Goal: Task Accomplishment & Management: Manage account settings

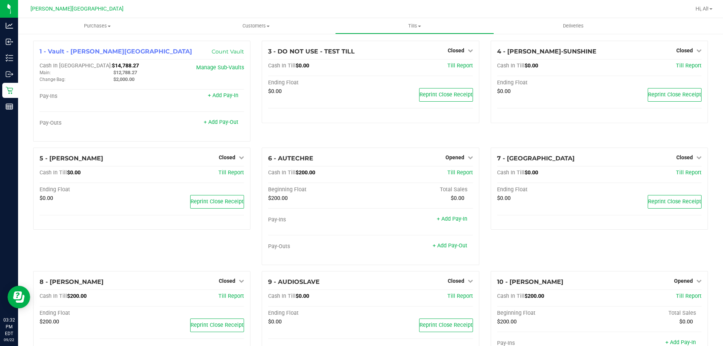
scroll to position [392, 0]
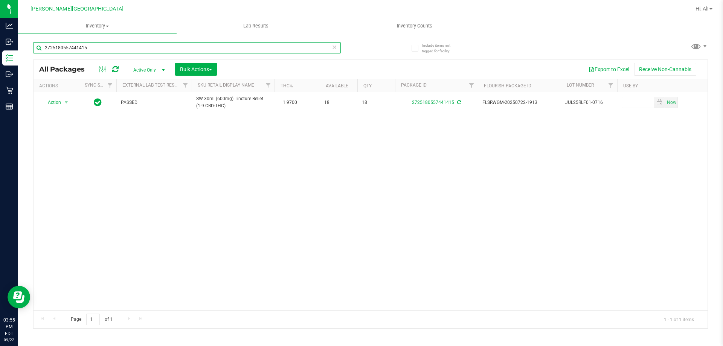
click at [162, 49] on input "2725180557441415" at bounding box center [187, 47] width 308 height 11
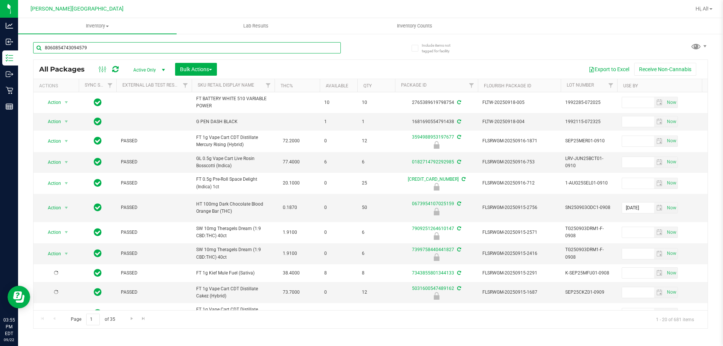
type input "8060854743094579"
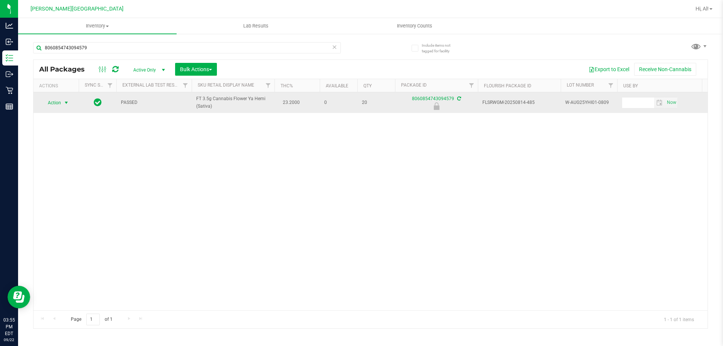
click at [63, 106] on span "select" at bounding box center [66, 103] width 9 height 11
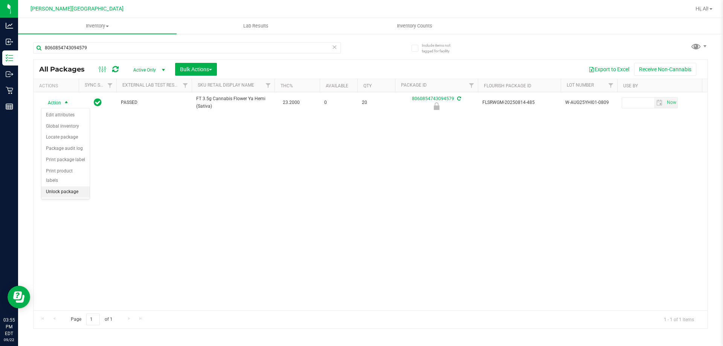
click at [73, 186] on li "Unlock package" at bounding box center [65, 191] width 48 height 11
click at [335, 50] on icon at bounding box center [334, 46] width 5 height 9
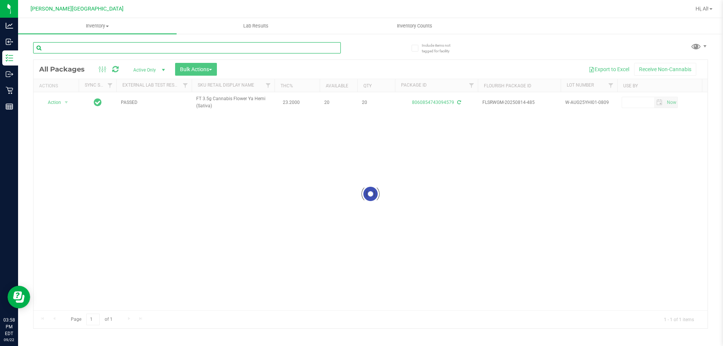
click at [320, 50] on input "text" at bounding box center [187, 47] width 308 height 11
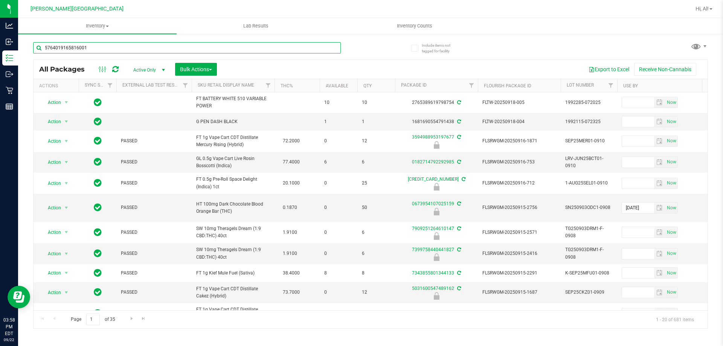
type input "5764019165816001"
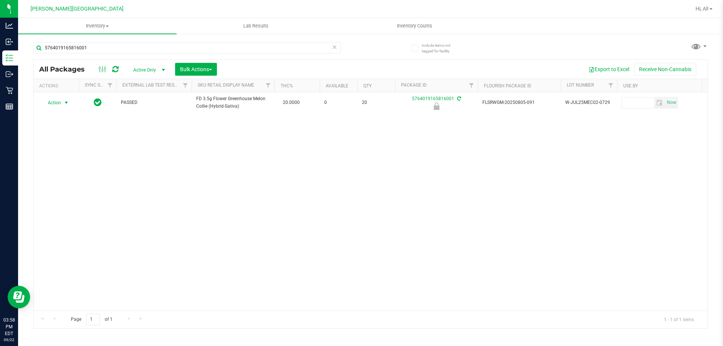
click at [61, 102] on span "Action" at bounding box center [51, 103] width 20 height 11
click at [50, 186] on li "Unlock package" at bounding box center [65, 191] width 48 height 11
click at [120, 50] on input "5764019165816001" at bounding box center [187, 47] width 308 height 11
type input "x"
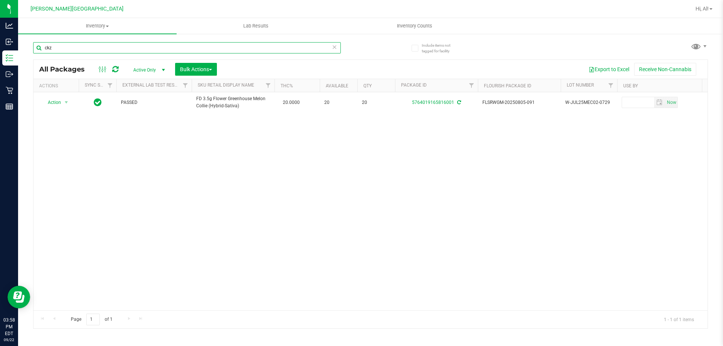
type input "ckz"
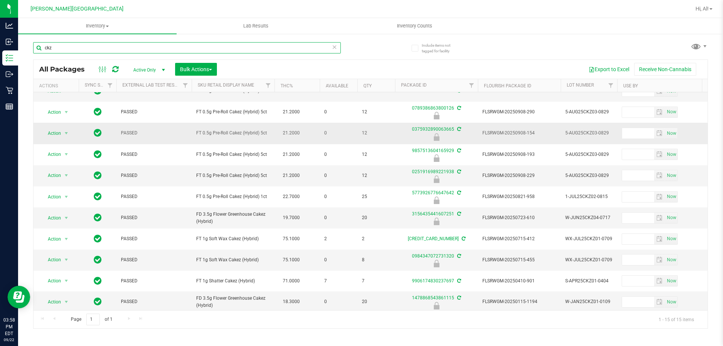
scroll to position [75, 0]
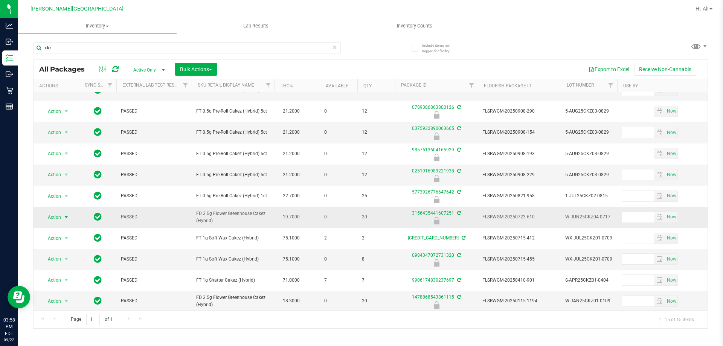
click at [58, 223] on span "Action" at bounding box center [51, 217] width 20 height 11
click at [57, 315] on li "Unlock package" at bounding box center [65, 320] width 48 height 11
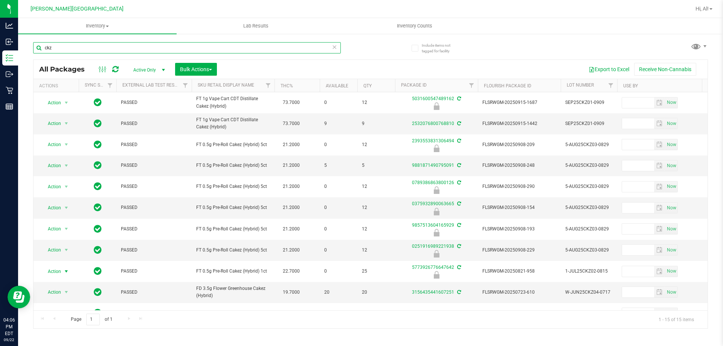
click at [81, 49] on input "ckz" at bounding box center [187, 47] width 308 height 11
type input "c"
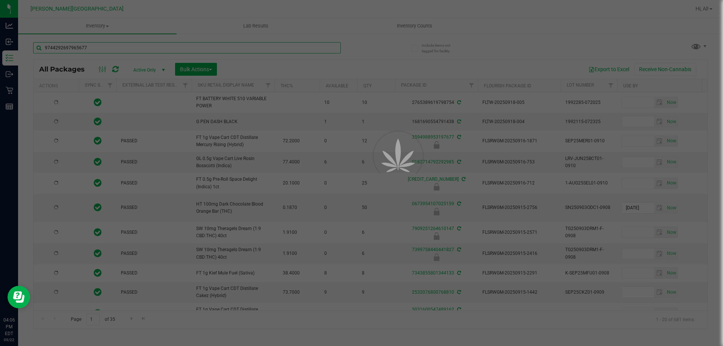
type input "9744292697965677"
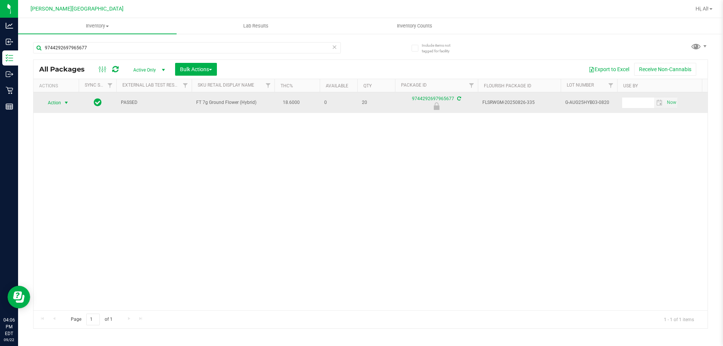
click at [64, 103] on span "select" at bounding box center [66, 103] width 6 height 6
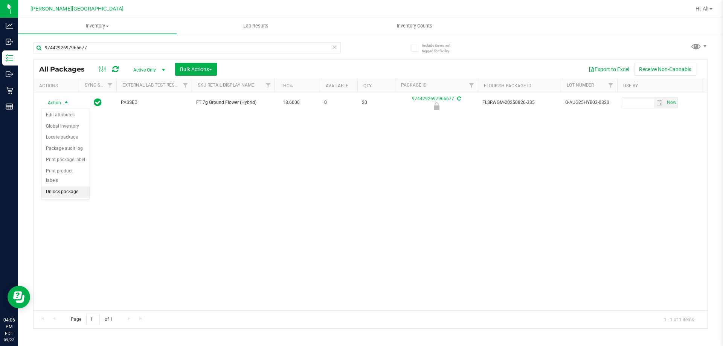
click at [66, 186] on li "Unlock package" at bounding box center [65, 191] width 48 height 11
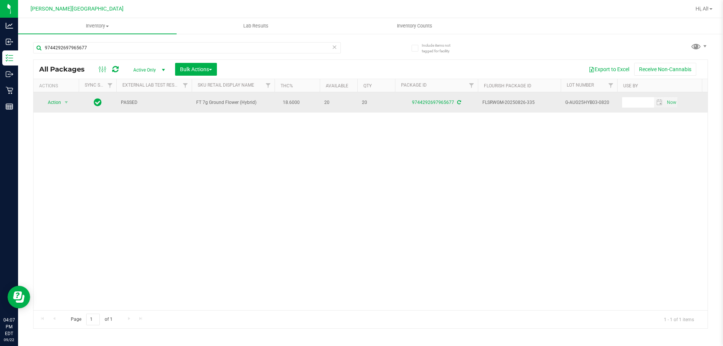
click at [52, 104] on span "Action" at bounding box center [51, 102] width 20 height 11
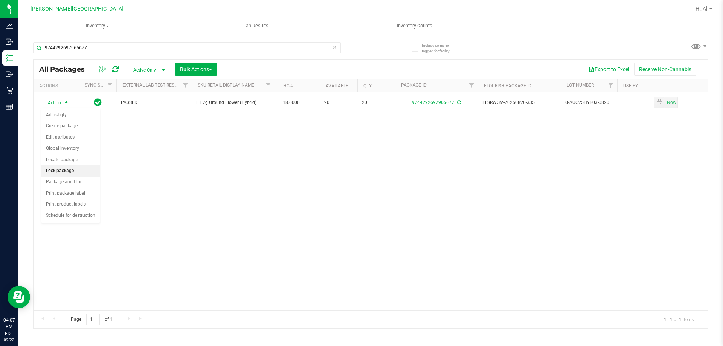
click at [63, 171] on li "Lock package" at bounding box center [70, 170] width 58 height 11
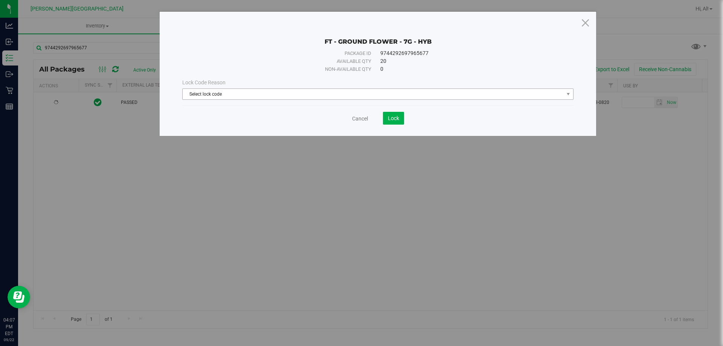
click at [199, 96] on span "Select lock code" at bounding box center [373, 94] width 381 height 11
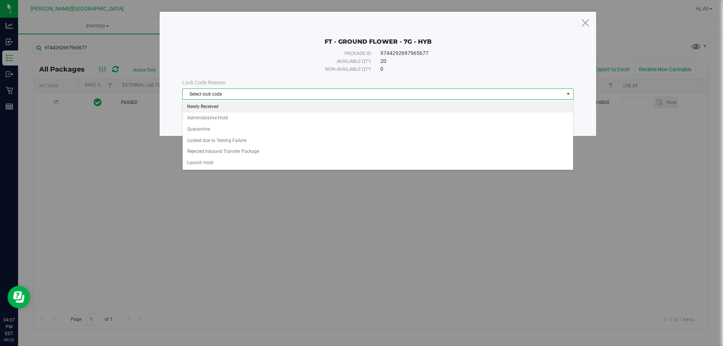
click at [203, 105] on li "Newly Received" at bounding box center [378, 106] width 390 height 11
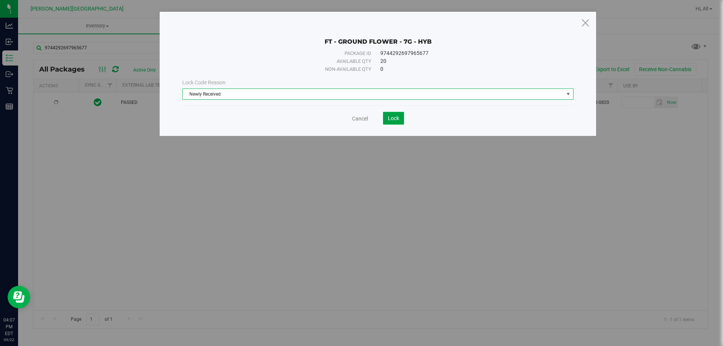
click at [398, 116] on span "Lock" at bounding box center [393, 118] width 11 height 6
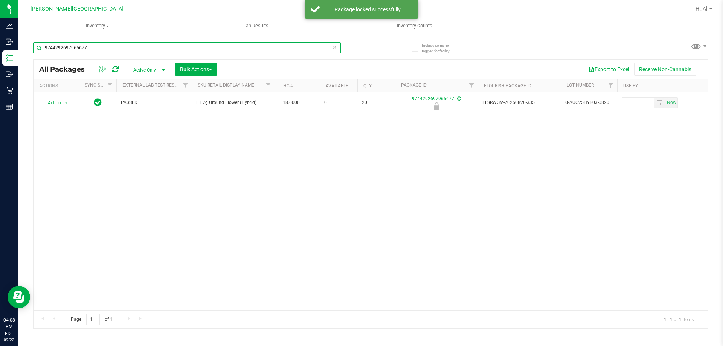
click at [117, 50] on input "9744292697965677" at bounding box center [187, 47] width 308 height 11
type input "9"
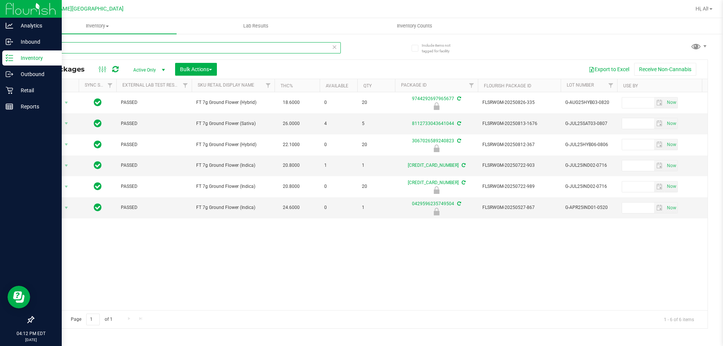
type input "ground"
click at [9, 56] on icon at bounding box center [10, 58] width 8 height 8
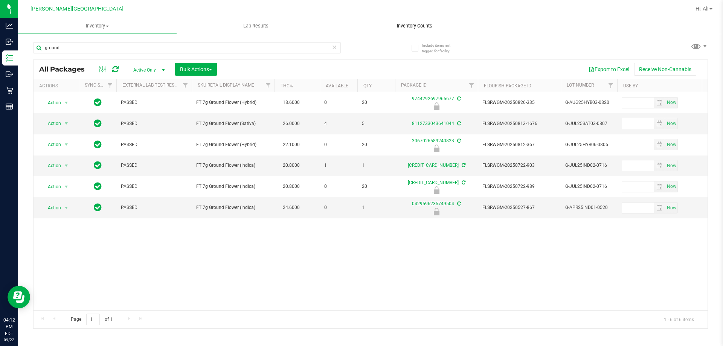
click at [412, 26] on span "Inventory Counts" at bounding box center [415, 26] width 56 height 7
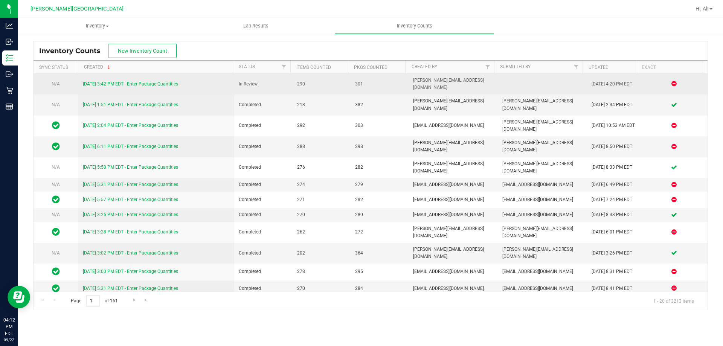
click at [149, 81] on link "9/21/25 3:42 PM EDT - Enter Package Quantities" at bounding box center [130, 83] width 95 height 5
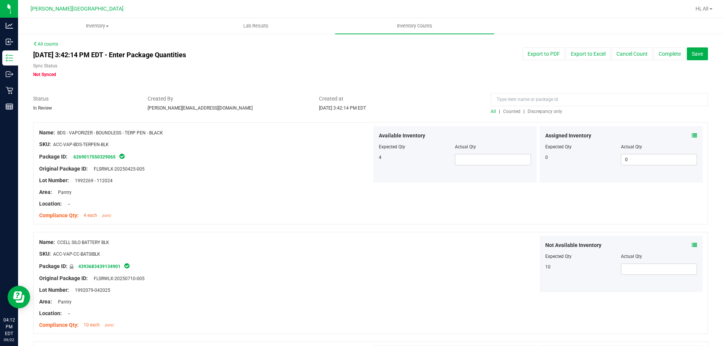
click at [541, 112] on span "Discrepancy only" at bounding box center [544, 111] width 35 height 5
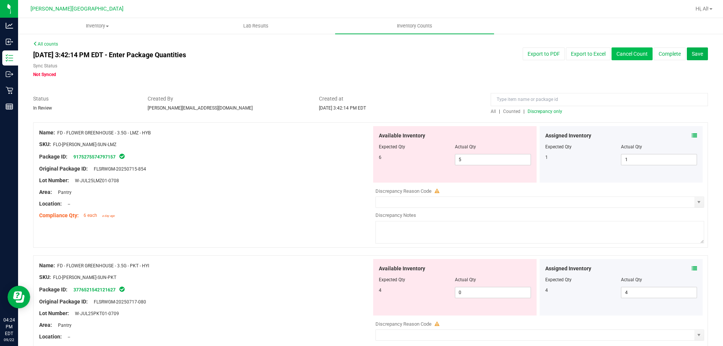
click at [620, 49] on button "Cancel Count" at bounding box center [631, 53] width 41 height 13
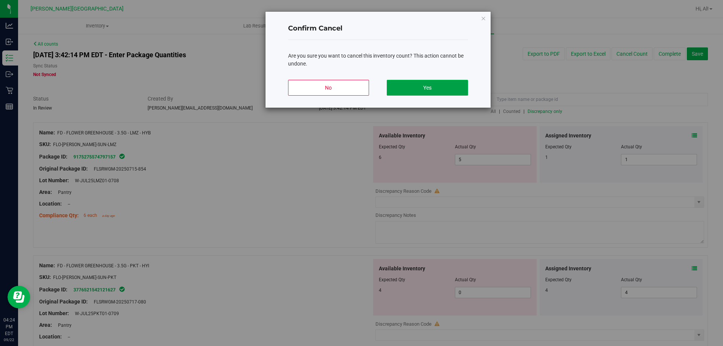
click at [397, 85] on button "Yes" at bounding box center [427, 88] width 81 height 16
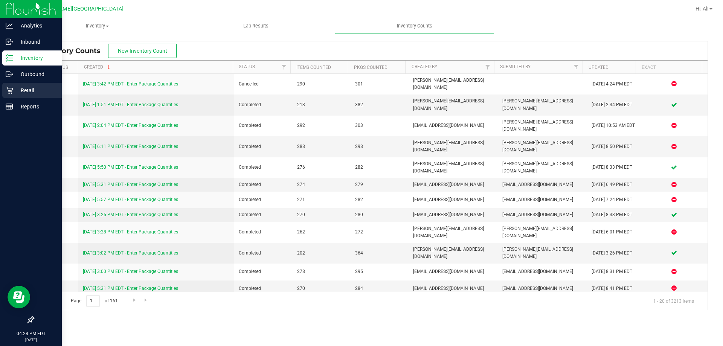
click at [17, 91] on p "Retail" at bounding box center [35, 90] width 45 height 9
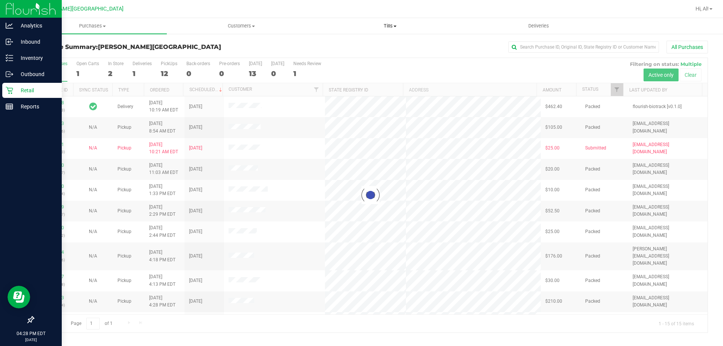
click at [393, 20] on uib-tab-heading "Tills Manage tills Reconcile e-payments" at bounding box center [390, 25] width 148 height 15
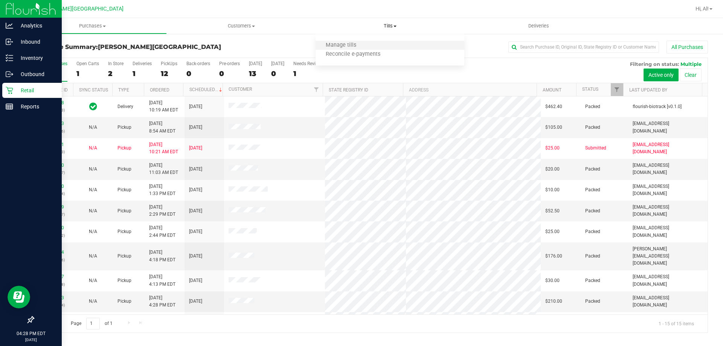
click at [377, 44] on li "Manage tills" at bounding box center [390, 45] width 149 height 9
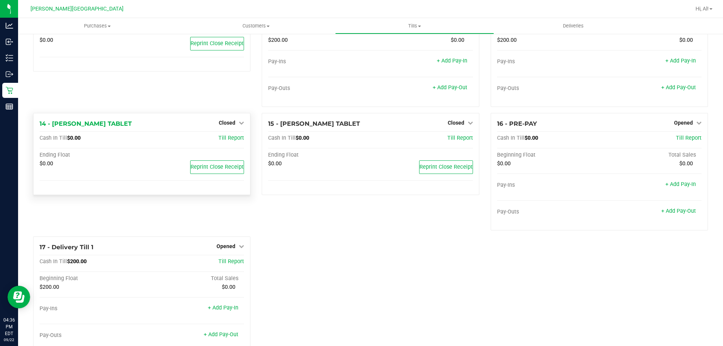
scroll to position [427, 0]
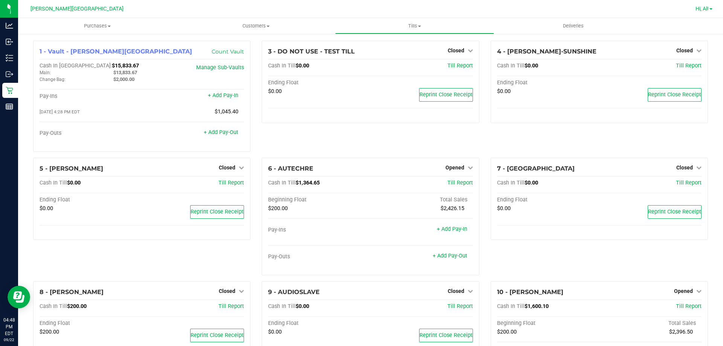
click at [704, 11] on span "Hi, Al!" at bounding box center [701, 9] width 13 height 6
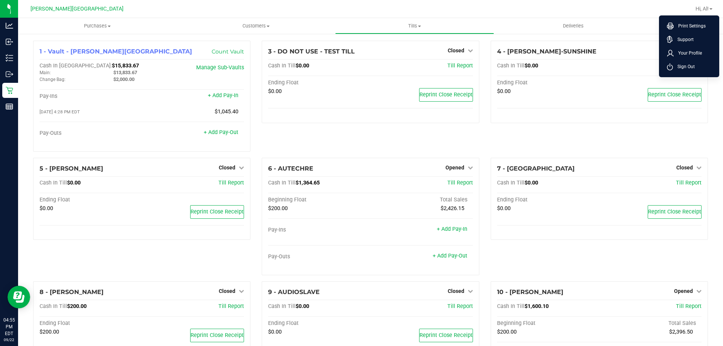
click at [577, 140] on div "4 - AVERY-SUNSHINE Closed Open Till Cash In Till $0.00 Till Report Ending Float…" at bounding box center [599, 99] width 229 height 117
